Goal: Find specific page/section: Find specific page/section

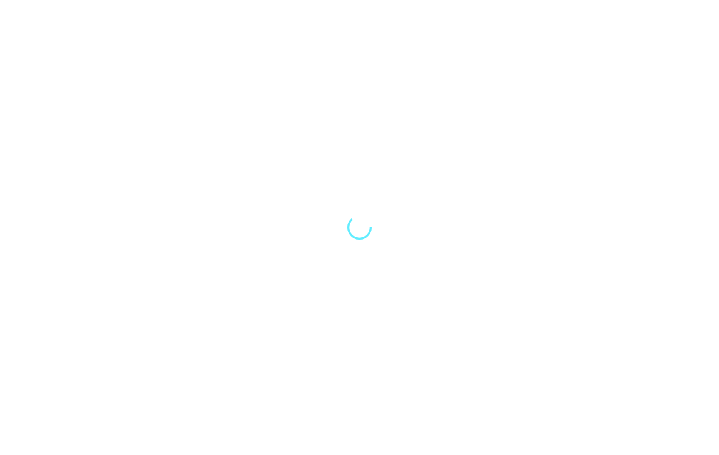
scroll to position [19, 0]
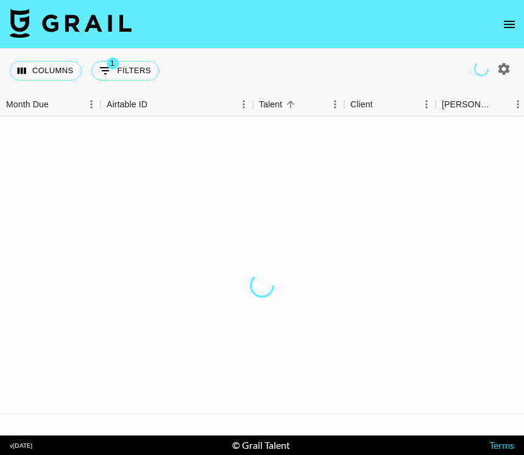
click at [388, 134] on div at bounding box center [262, 285] width 524 height 338
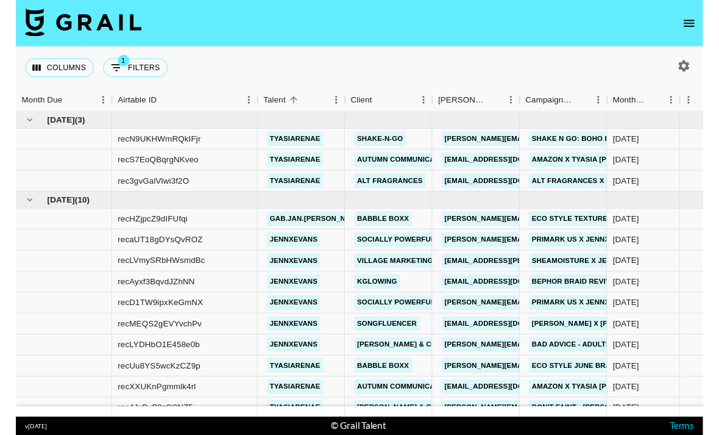
scroll to position [39, 0]
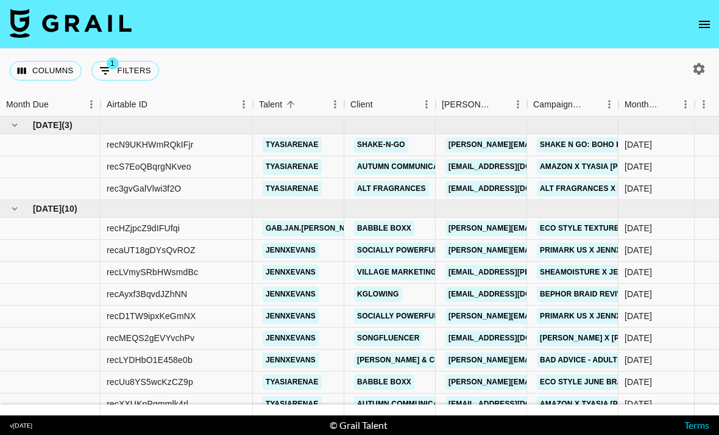
click at [524, 49] on div "Columns 1 Filters + Booking" at bounding box center [359, 71] width 719 height 44
click at [524, 22] on icon "open drawer" at bounding box center [704, 24] width 15 height 15
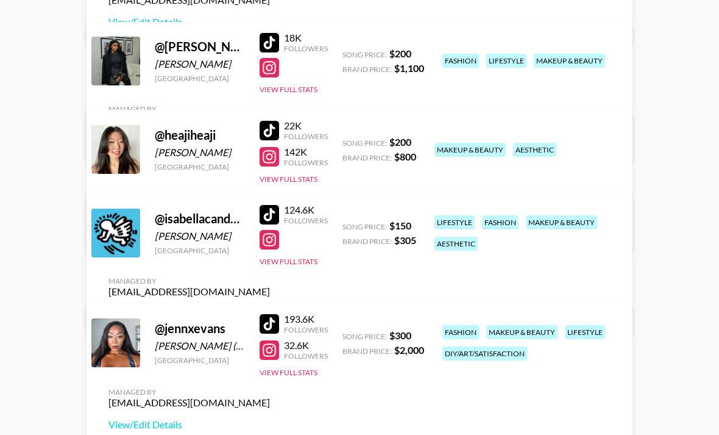
scroll to position [635, 0]
click at [299, 215] on div "124.6K" at bounding box center [306, 209] width 44 height 12
click at [279, 224] on div at bounding box center [270, 214] width 20 height 20
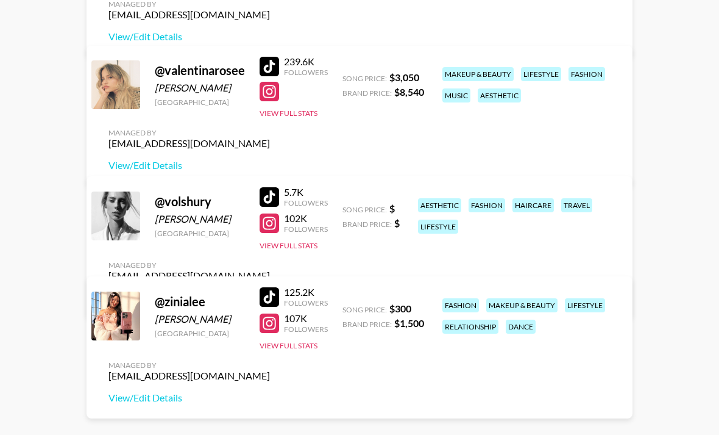
scroll to position [1251, 0]
click at [268, 76] on div at bounding box center [270, 67] width 20 height 20
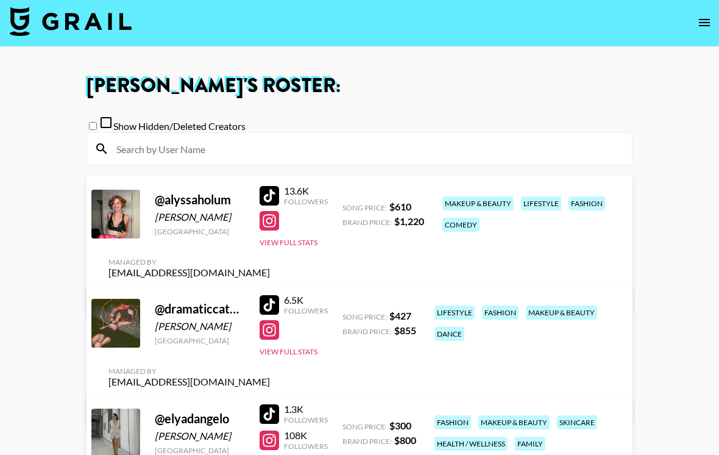
scroll to position [0, 0]
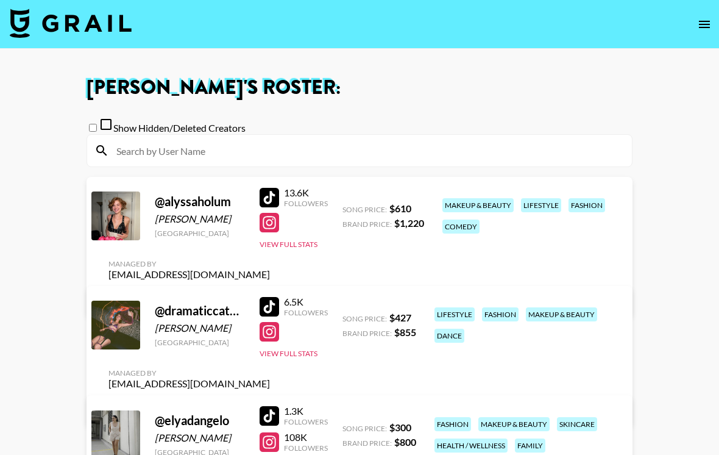
click at [272, 232] on div at bounding box center [270, 223] width 20 height 20
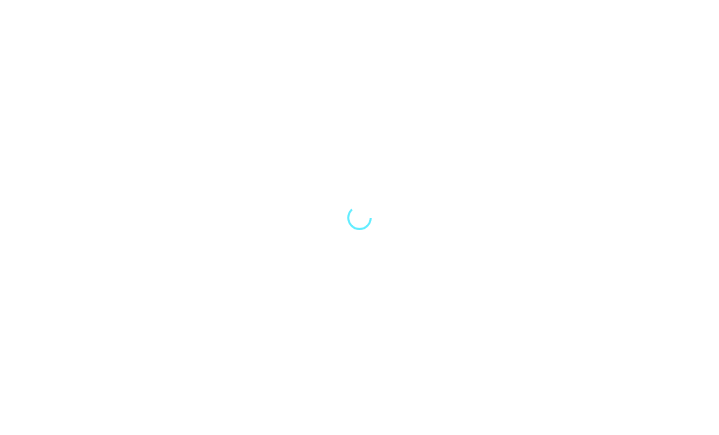
scroll to position [39, 0]
